Goal: Information Seeking & Learning: Learn about a topic

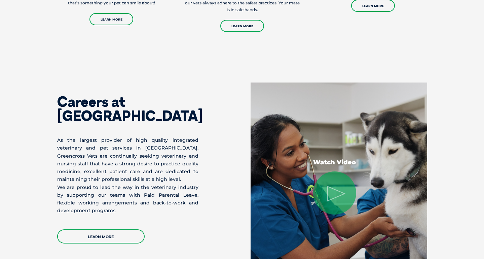
scroll to position [919, 0]
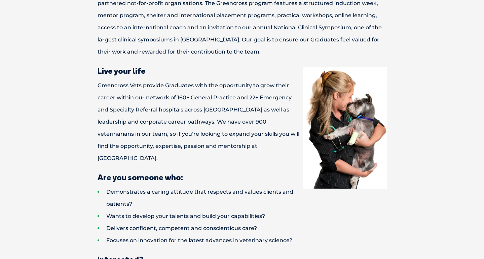
scroll to position [540, 0]
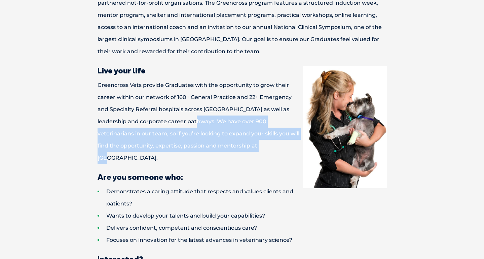
drag, startPoint x: 177, startPoint y: 120, endPoint x: 231, endPoint y: 152, distance: 62.3
click at [231, 152] on div "Veterinary Graduate Program Why Join Greencross? At Greencross Vets our purpose…" at bounding box center [242, 95] width 350 height 812
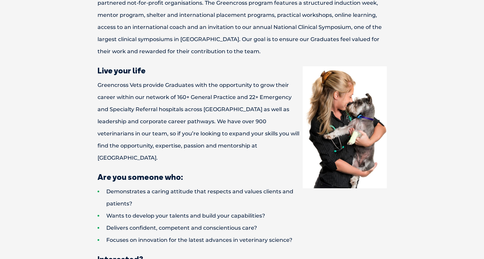
click at [231, 152] on div "Veterinary Graduate Program Why Join Greencross? At Greencross Vets our purpose…" at bounding box center [242, 95] width 350 height 812
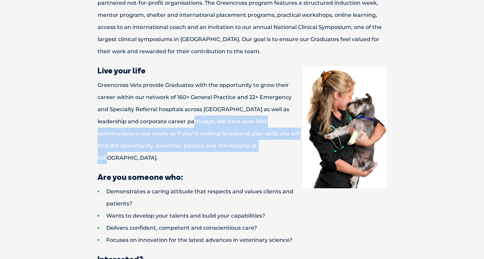
drag, startPoint x: 230, startPoint y: 149, endPoint x: 174, endPoint y: 123, distance: 61.5
click at [174, 123] on p "Greencross Vets provide Graduates with the opportunity to grow their career wit…" at bounding box center [242, 121] width 336 height 85
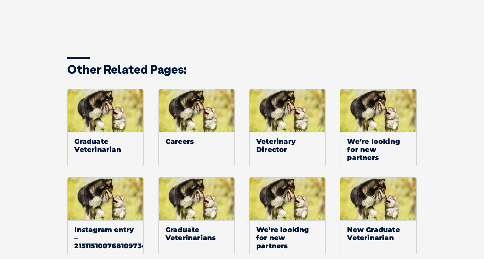
scroll to position [1033, 0]
